Goal: Task Accomplishment & Management: Use online tool/utility

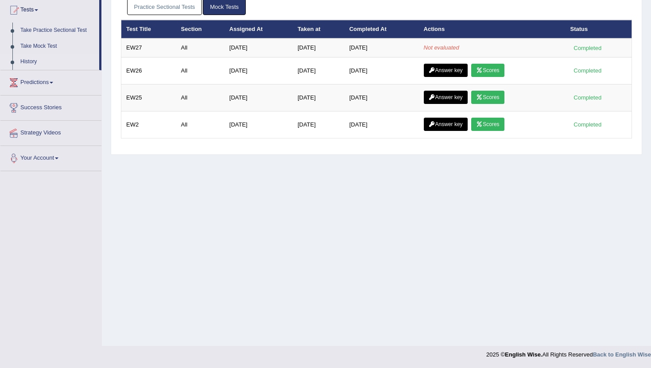
click at [268, 229] on div "Home Exam History Test History Practice Sectional Tests Mock Tests Test Title S…" at bounding box center [376, 124] width 549 height 443
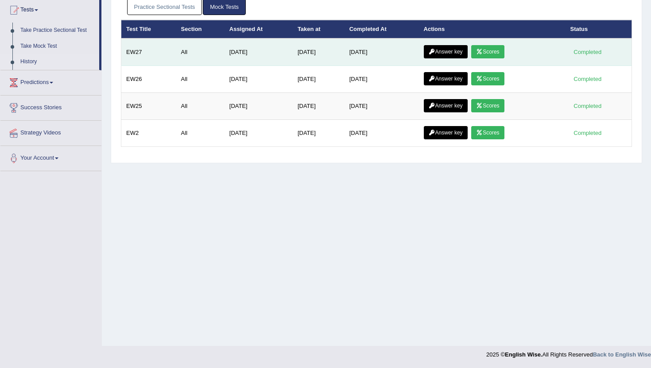
click at [626, 47] on div "Home Exam History Test History Practice Sectional Tests Mock Tests Test Title S…" at bounding box center [376, 124] width 549 height 443
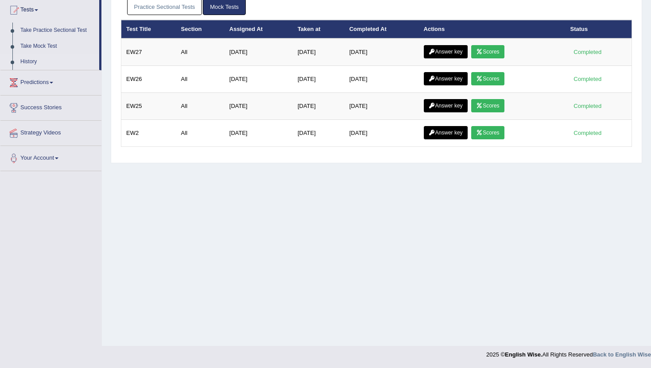
click at [419, 196] on div "Home Exam History Test History Practice Sectional Tests Mock Tests Test Title S…" at bounding box center [376, 124] width 549 height 443
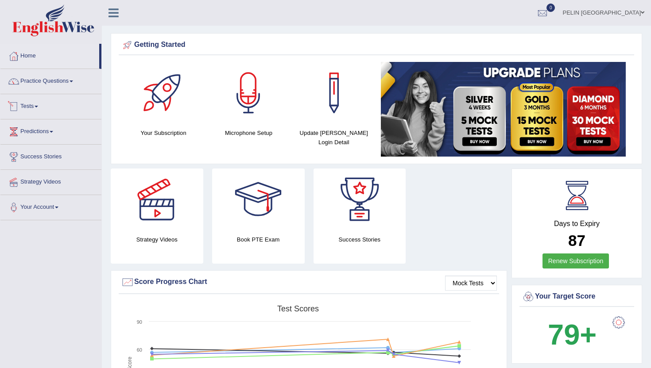
click at [38, 106] on span at bounding box center [37, 107] width 4 height 2
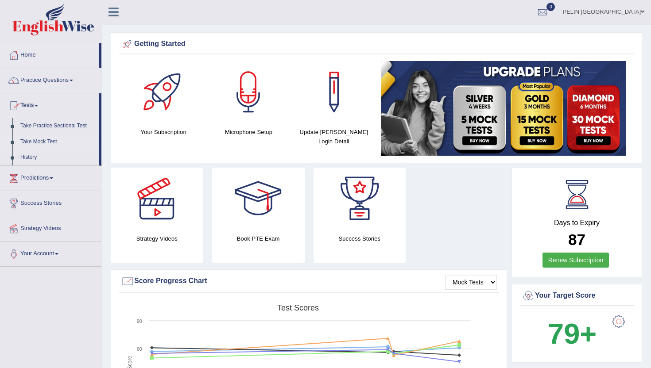
scroll to position [2, 0]
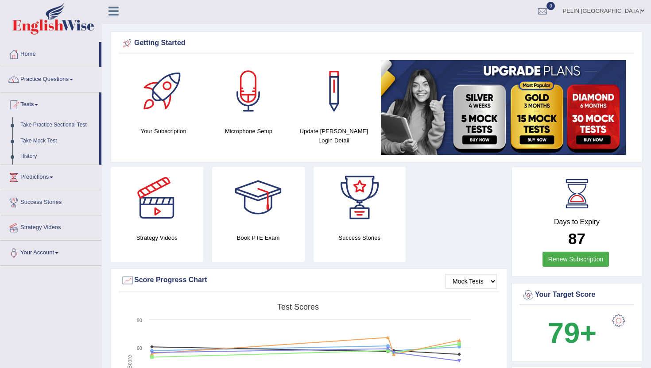
click at [43, 144] on link "Take Mock Test" at bounding box center [57, 141] width 83 height 16
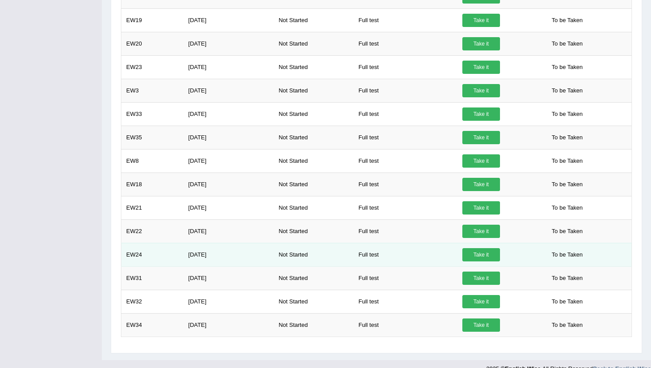
scroll to position [530, 0]
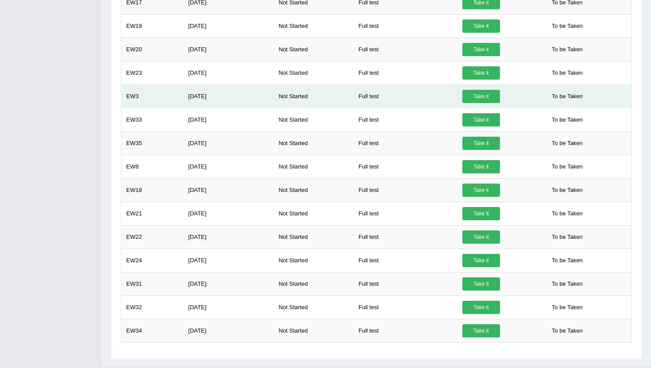
click at [469, 97] on link "Take it" at bounding box center [481, 96] width 38 height 13
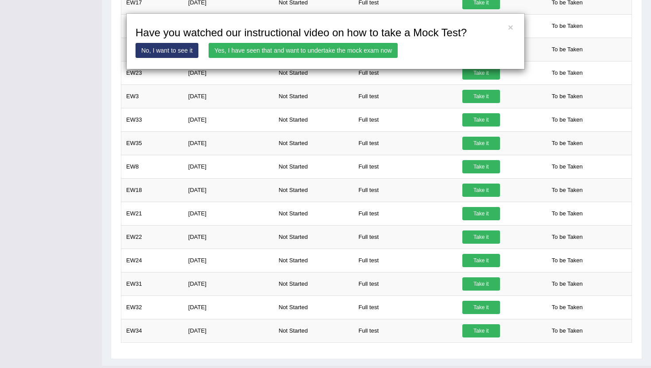
click at [363, 52] on link "Yes, I have seen that and want to undertake the mock exam now" at bounding box center [303, 50] width 189 height 15
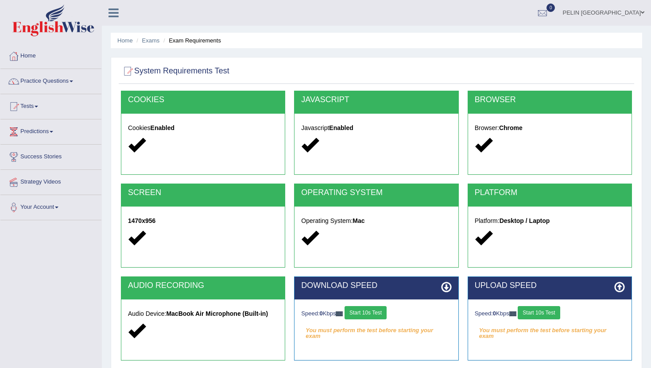
click at [386, 309] on button "Start 10s Test" at bounding box center [365, 312] width 42 height 13
click at [542, 309] on button "Start 10s Test" at bounding box center [539, 312] width 42 height 13
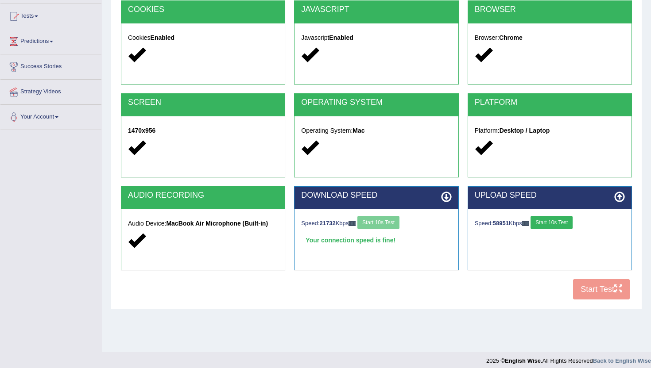
scroll to position [97, 0]
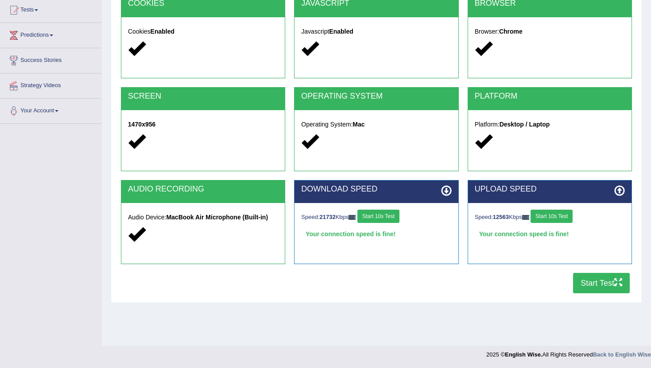
click at [605, 277] on button "Start Test" at bounding box center [601, 283] width 57 height 20
